Goal: Book appointment/travel/reservation

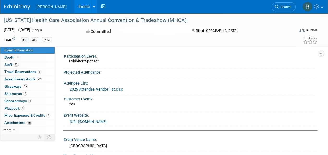
click at [74, 7] on link "Events" at bounding box center [83, 6] width 19 height 13
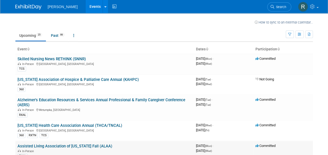
click at [85, 144] on link "Assisted Living Association of [US_STATE] Fall (ALAA)" at bounding box center [64, 146] width 95 height 5
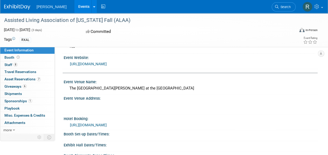
scroll to position [63, 0]
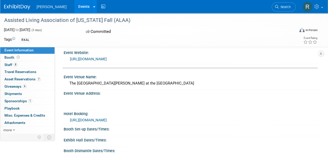
click at [107, 118] on link "https://www.marriott.com/event-reservations/reservation-link.mi?id=174283788972…" at bounding box center [88, 120] width 37 height 4
